Goal: Find specific page/section: Find specific page/section

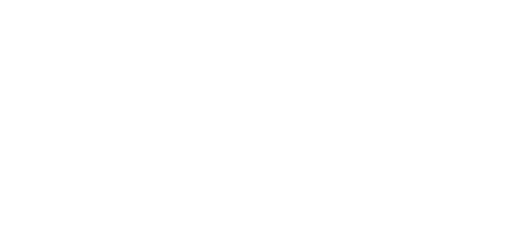
select select "Song"
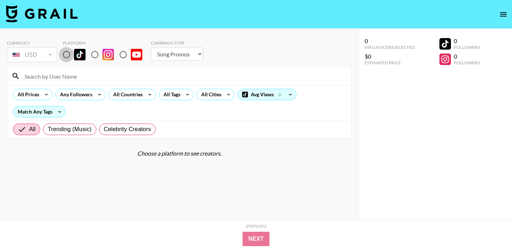
click at [64, 54] on input "radio" at bounding box center [66, 54] width 15 height 15
radio input "true"
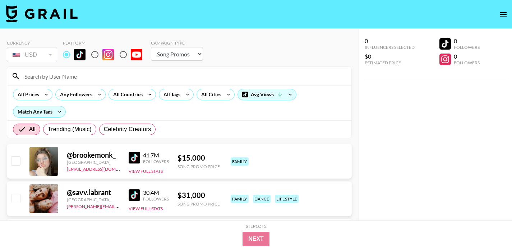
click at [75, 75] on input at bounding box center [183, 75] width 327 height 11
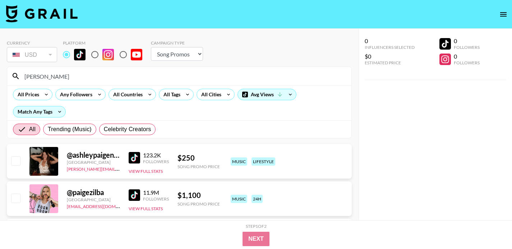
click at [140, 76] on input "[PERSON_NAME]" at bounding box center [183, 75] width 327 height 11
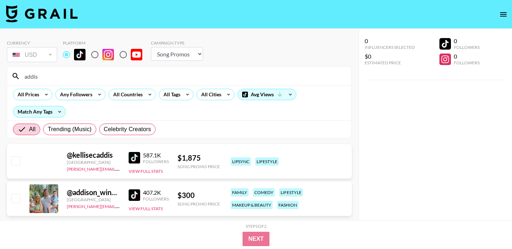
scroll to position [29, 0]
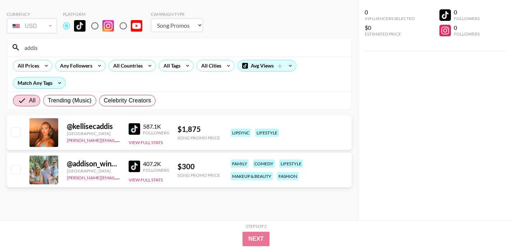
type input "addis"
